Goal: Obtain resource: Obtain resource

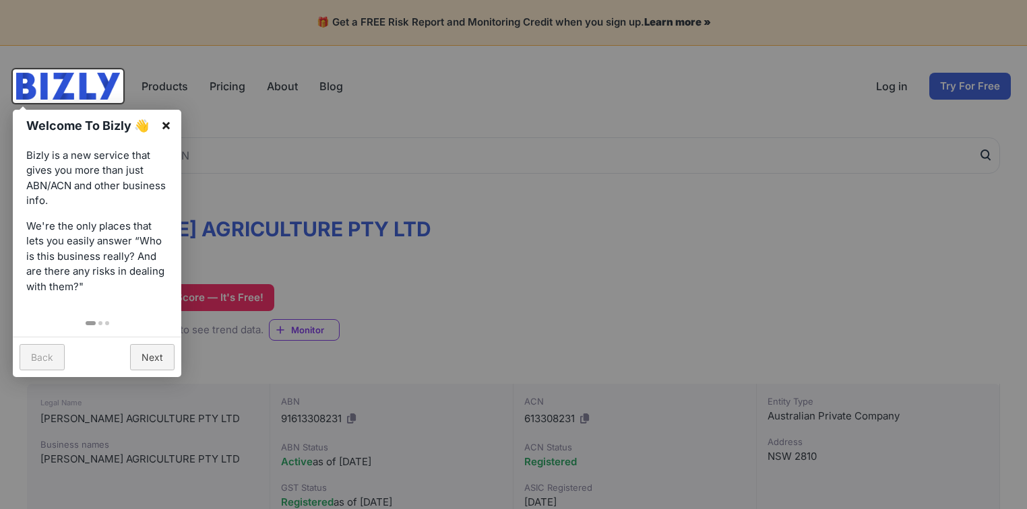
click at [164, 119] on link "×" at bounding box center [166, 125] width 30 height 30
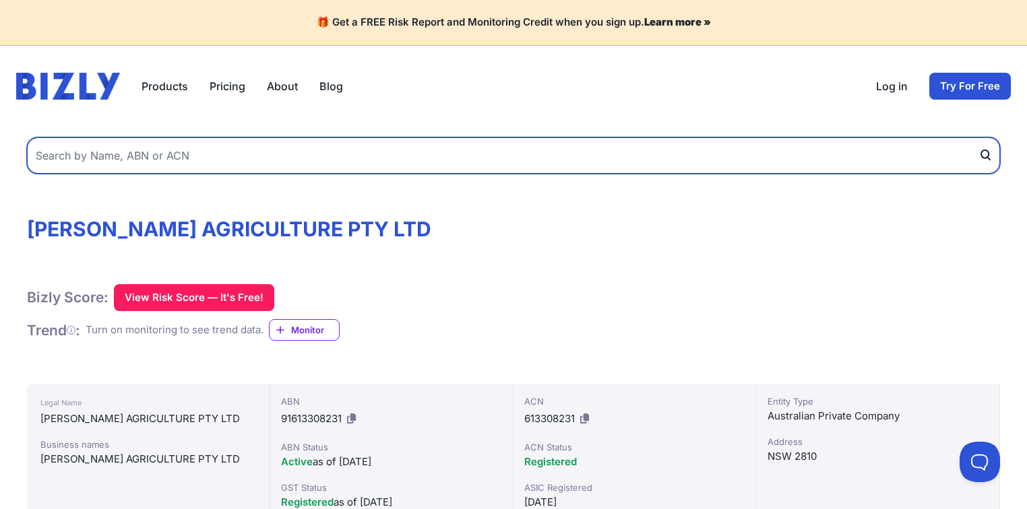
click at [129, 154] on input "text" at bounding box center [513, 155] width 973 height 36
type input "[PERSON_NAME] embroidery and workwear"
click at [978, 137] on button "submit" at bounding box center [989, 155] width 22 height 36
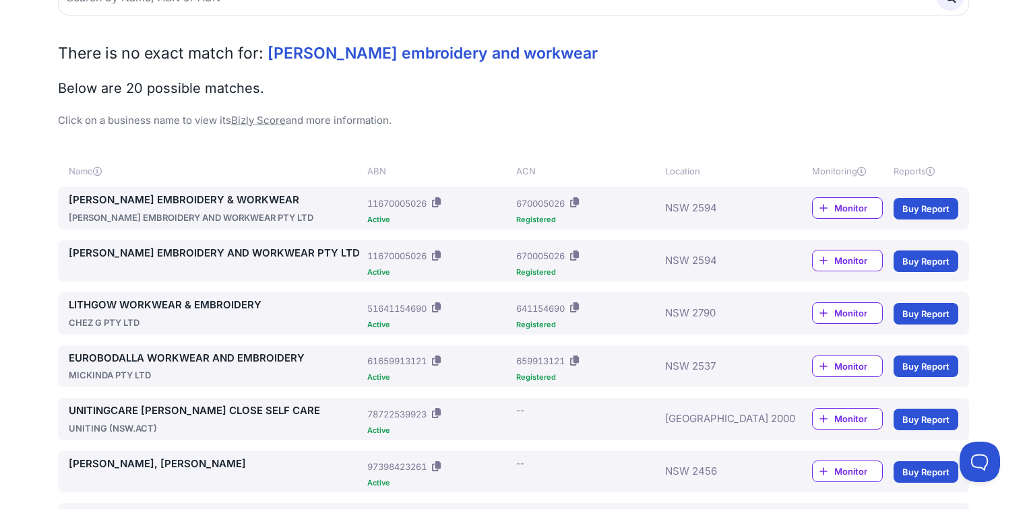
scroll to position [216, 0]
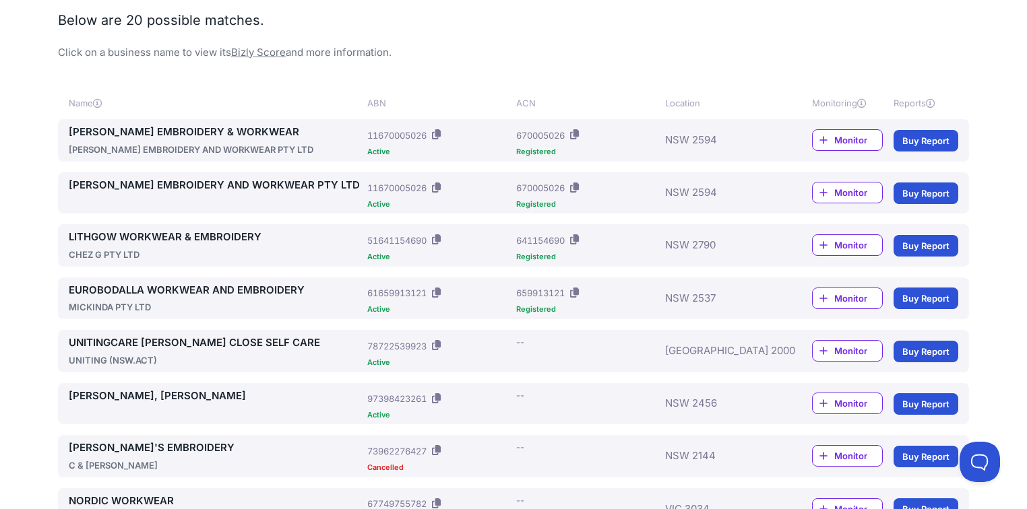
click at [208, 129] on link "CHAPMANS EMBROIDERY & WORKWEAR" at bounding box center [215, 132] width 293 height 15
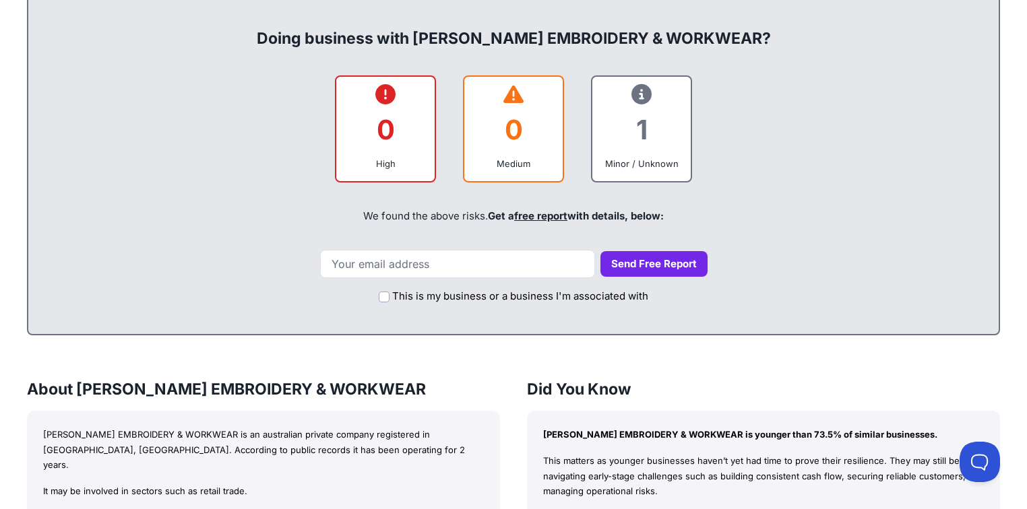
scroll to position [593, 0]
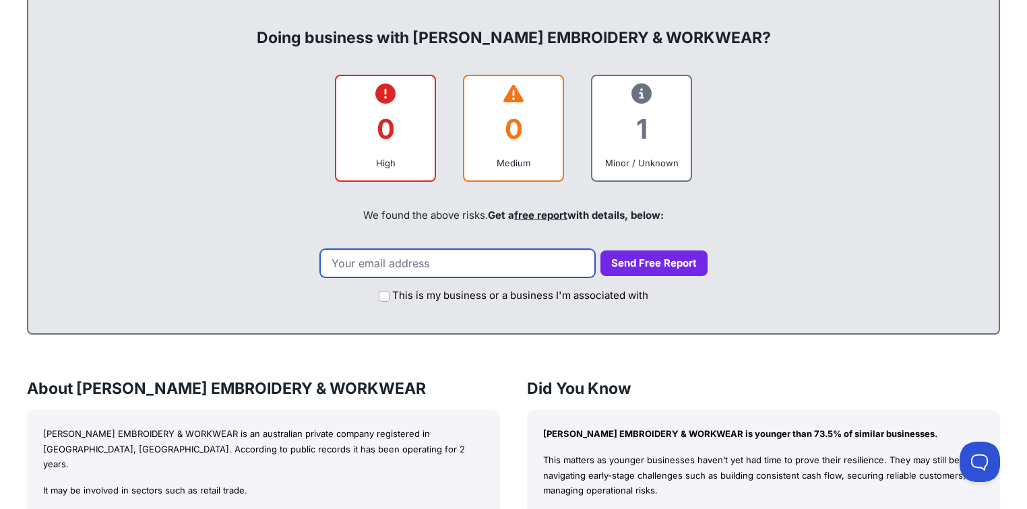
click at [415, 249] on input "email" at bounding box center [457, 263] width 275 height 28
type input "[PERSON_NAME][EMAIL_ADDRESS][PERSON_NAME][DOMAIN_NAME]"
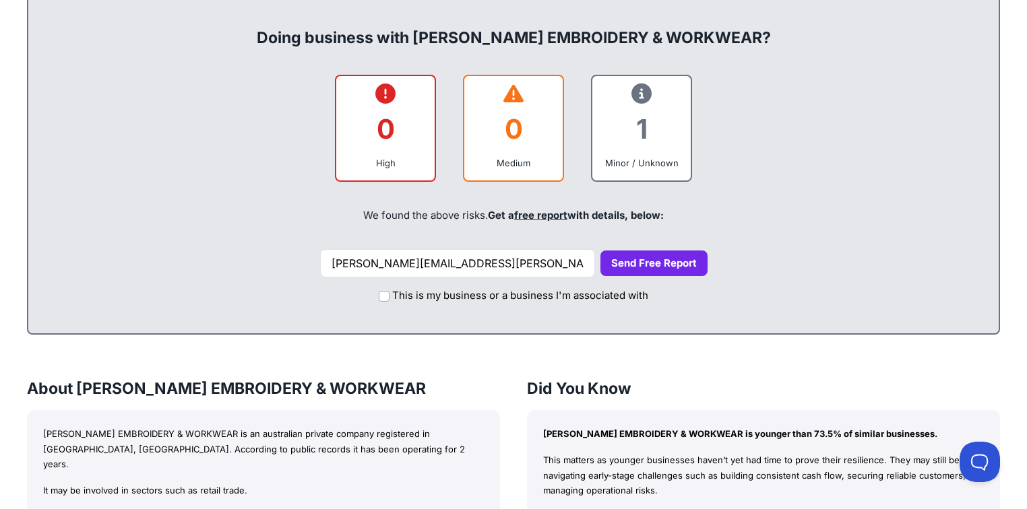
click at [378, 278] on div "This is my business or a business I'm associated with" at bounding box center [513, 293] width 943 height 30
click at [388, 291] on input "This is my business or a business I'm associated with" at bounding box center [384, 296] width 11 height 11
click at [653, 251] on button "Send Free Report" at bounding box center [653, 264] width 107 height 26
click at [644, 251] on button "Send Free Report" at bounding box center [653, 264] width 107 height 26
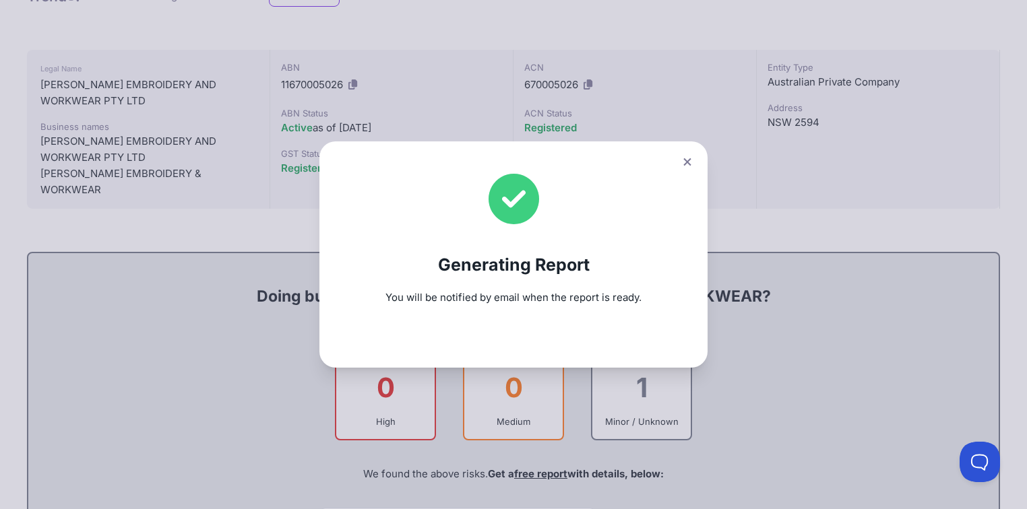
scroll to position [270, 0]
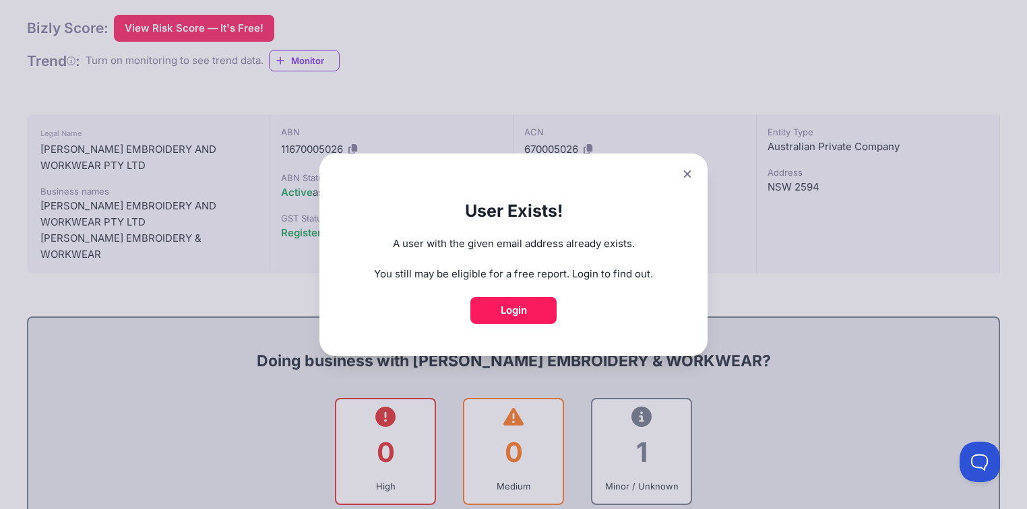
click at [688, 175] on icon at bounding box center [687, 174] width 8 height 9
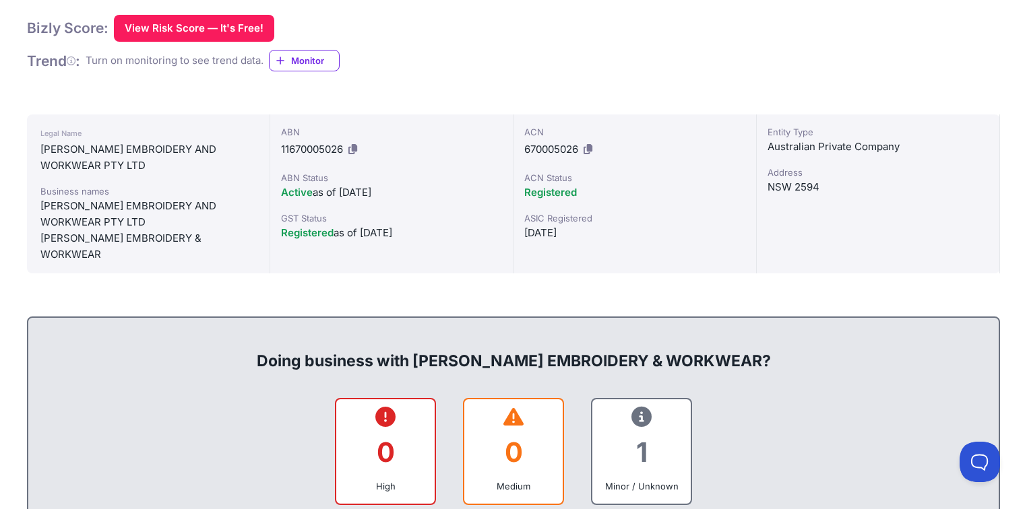
scroll to position [647, 0]
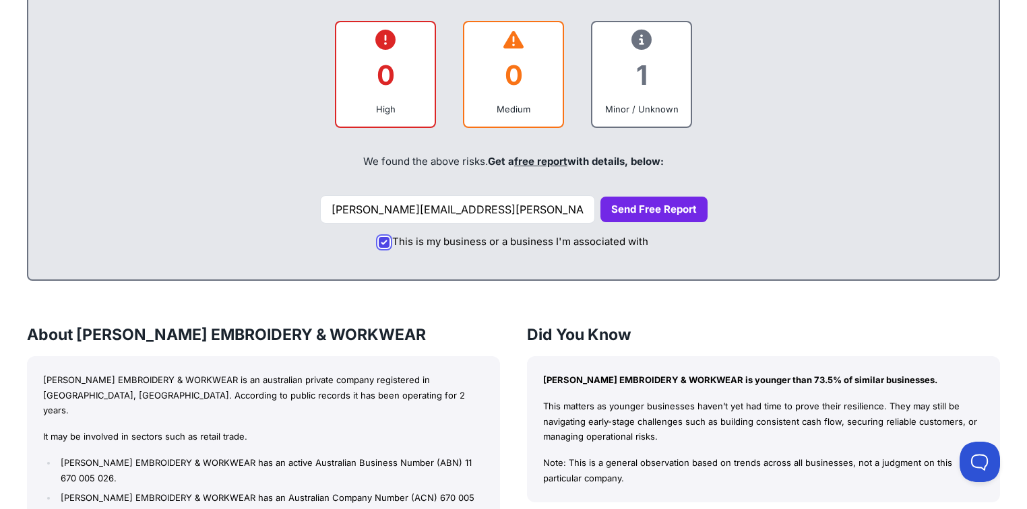
click at [387, 237] on input "This is my business or a business I'm associated with" at bounding box center [384, 242] width 11 height 11
checkbox input "false"
click at [635, 197] on button "Send Free Report" at bounding box center [653, 210] width 107 height 26
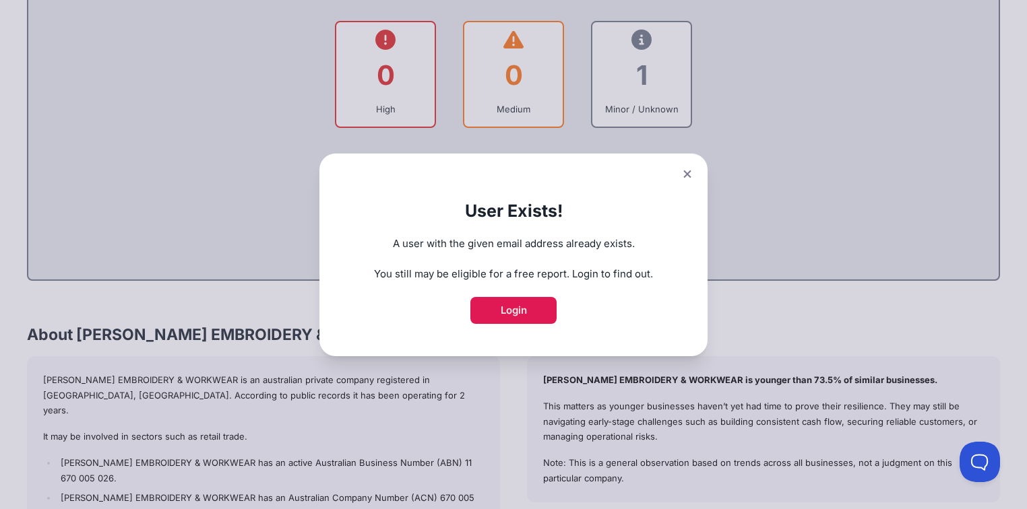
click at [534, 304] on link "Login" at bounding box center [513, 310] width 86 height 27
click at [691, 177] on icon at bounding box center [687, 174] width 8 height 9
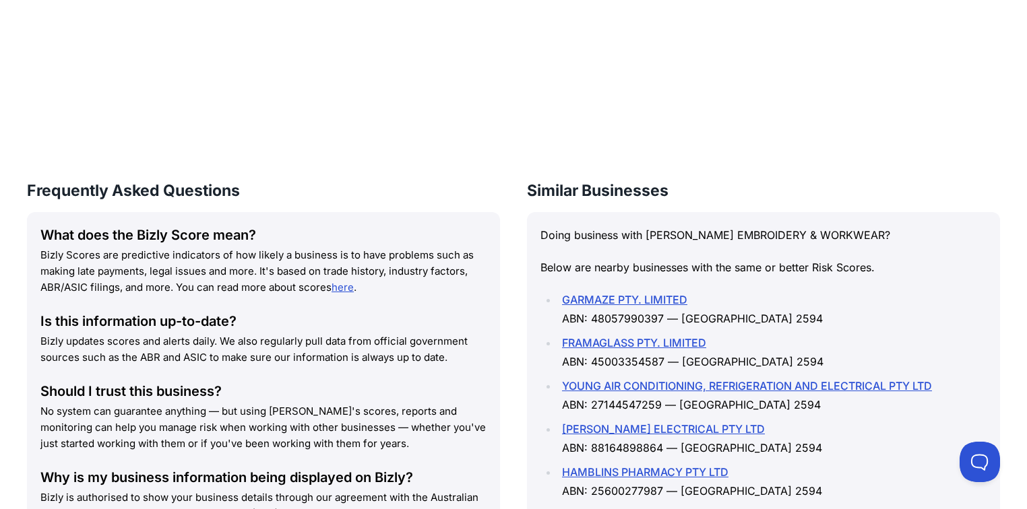
scroll to position [1563, 0]
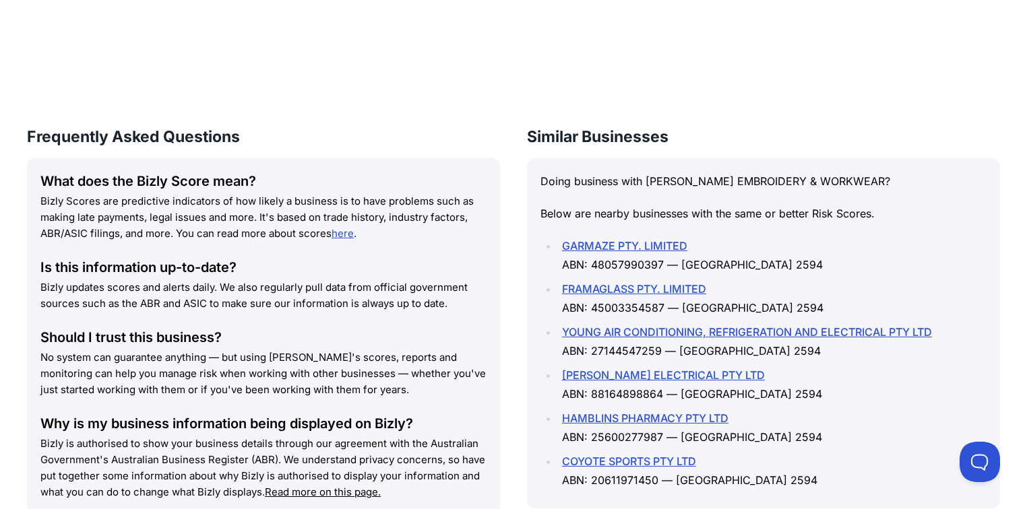
click at [637, 325] on link "YOUNG AIR CONDITIONING, REFRIGERATION AND ELECTRICAL PTY LTD" at bounding box center [747, 331] width 370 height 13
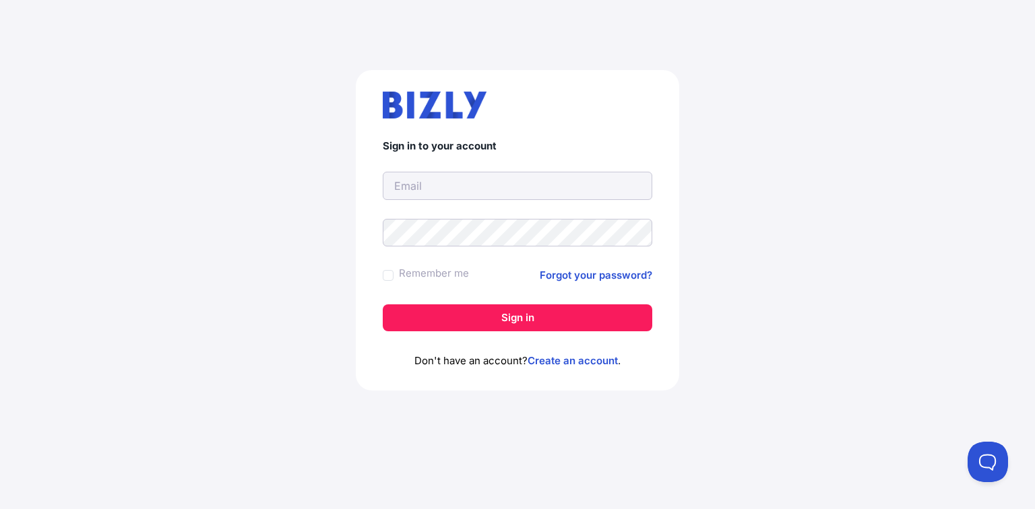
click at [445, 178] on input "text" at bounding box center [518, 186] width 270 height 28
click at [393, 186] on input "text" at bounding box center [518, 186] width 270 height 28
click at [358, 170] on div "Sign in to your account Remember me Forgot your password? Sign in Don't have an…" at bounding box center [517, 230] width 323 height 321
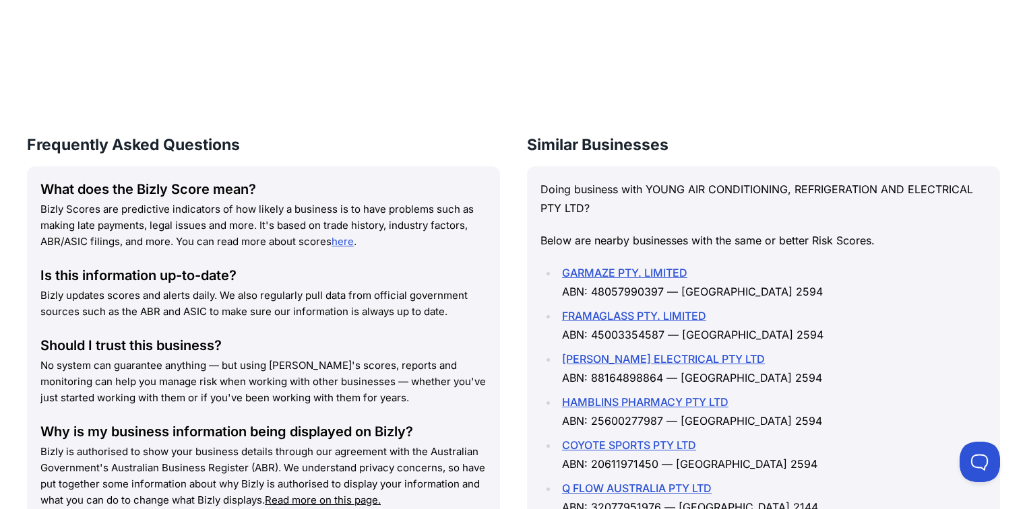
scroll to position [1720, 0]
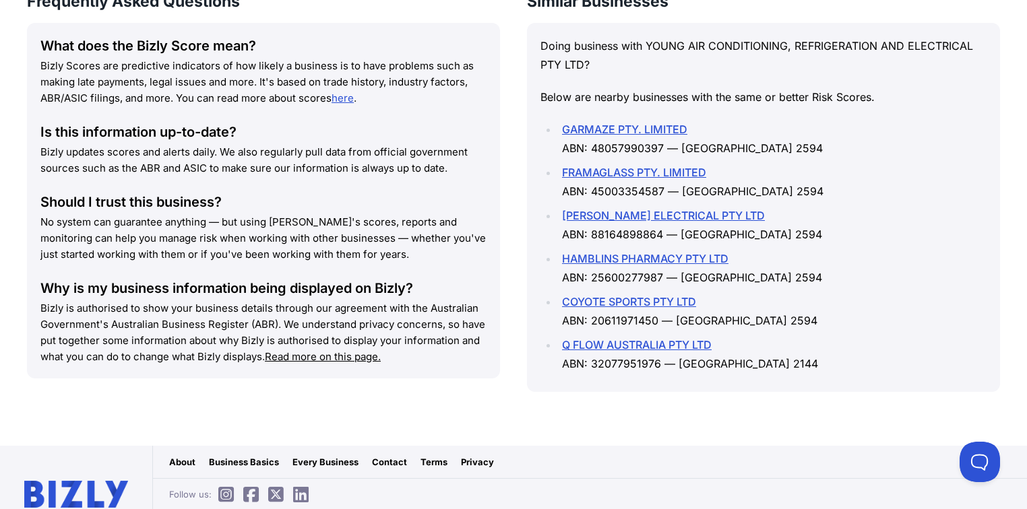
click at [626, 166] on link "FRAMAGLASS PTY. LIMITED" at bounding box center [634, 172] width 144 height 13
